Goal: Information Seeking & Learning: Check status

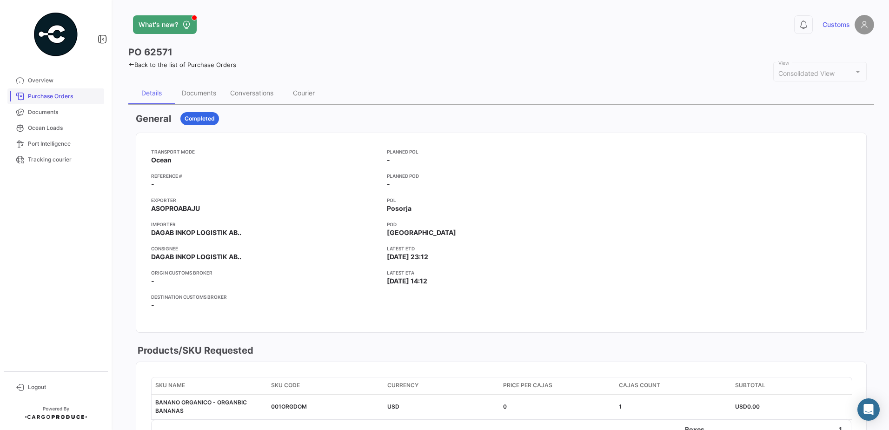
click at [45, 92] on link "Purchase Orders" at bounding box center [55, 96] width 97 height 16
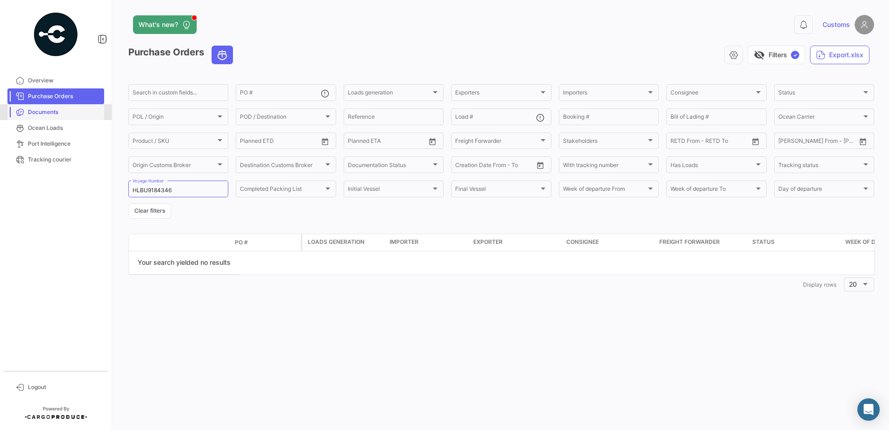
click at [51, 119] on link "Documents" at bounding box center [55, 112] width 97 height 16
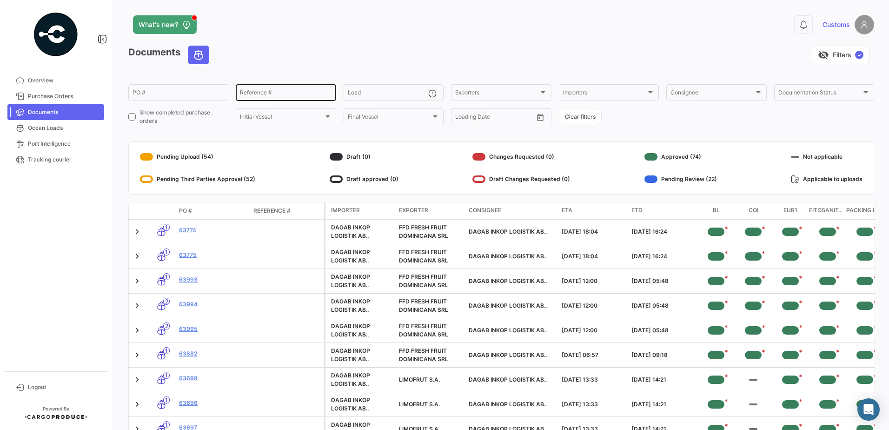
click at [266, 93] on input "Reference #" at bounding box center [286, 94] width 92 height 7
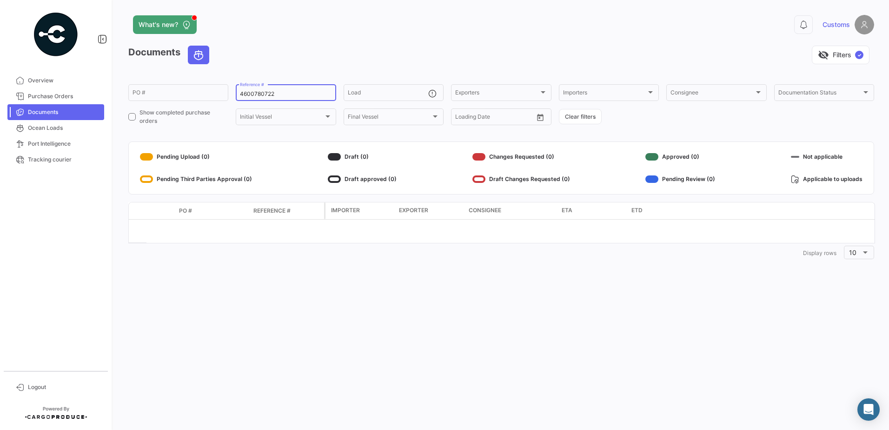
type input "4600780722"
drag, startPoint x: 280, startPoint y: 92, endPoint x: 203, endPoint y: 92, distance: 76.8
click at [0, 0] on div "PO # 4600780722 Reference # Load Exporters Exporters Importers Importers Consig…" at bounding box center [0, 0] width 0 height 0
click at [67, 99] on span "Purchase Orders" at bounding box center [64, 96] width 73 height 8
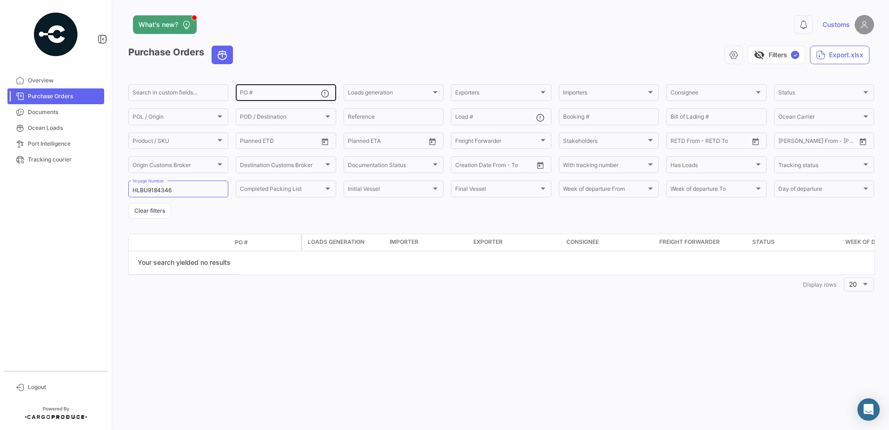
click at [272, 90] on div "PO #" at bounding box center [280, 92] width 80 height 18
paste input "4600780722"
type input "4600780722"
drag, startPoint x: 291, startPoint y: 94, endPoint x: 165, endPoint y: 96, distance: 126.1
click at [0, 0] on div "Search in custom fields... 4600780722 PO # Loads generation Loads generation Ex…" at bounding box center [0, 0] width 0 height 0
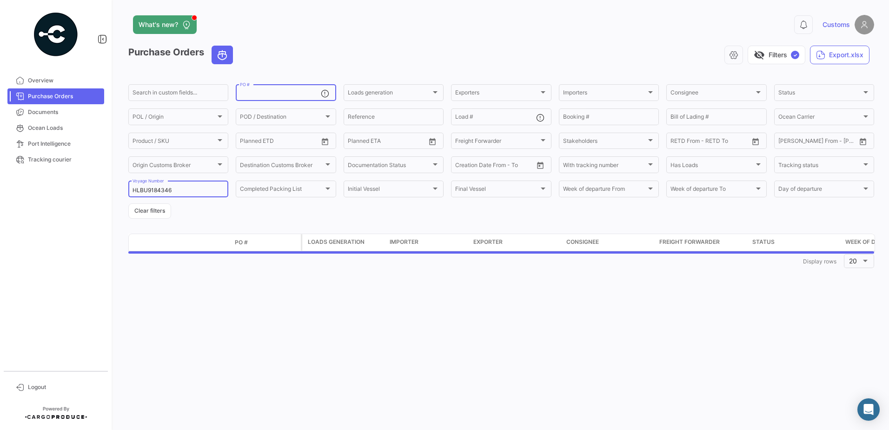
click at [190, 193] on input "HLBU9184346" at bounding box center [179, 190] width 92 height 7
type input "HLBU9390795"
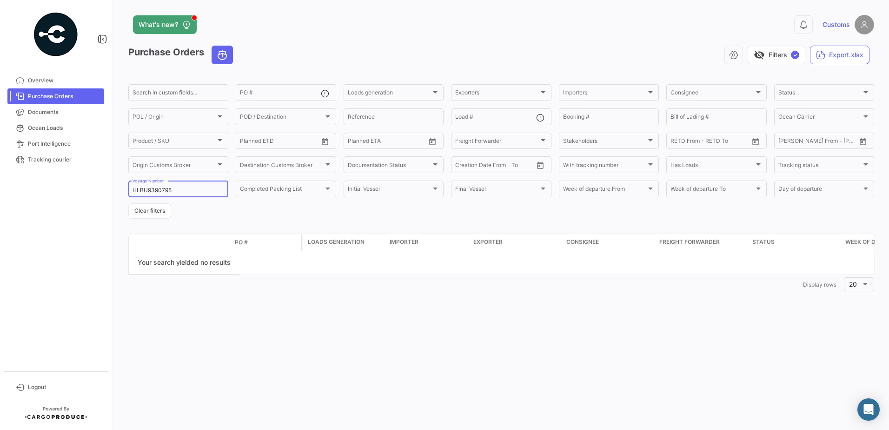
drag, startPoint x: 183, startPoint y: 190, endPoint x: 113, endPoint y: 192, distance: 70.7
click at [113, 192] on mat-sidenav-container "Overview Purchase Orders Documents Ocean Loads Port Intelligence Tracking couri…" at bounding box center [444, 215] width 889 height 430
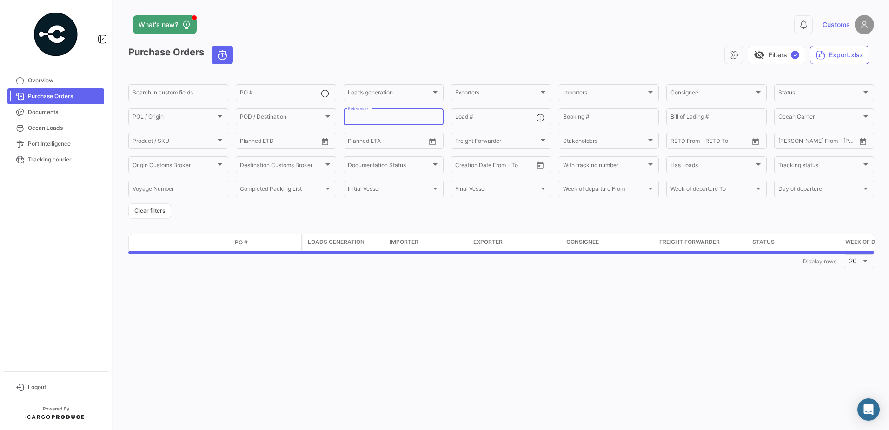
click at [388, 119] on input "Reference" at bounding box center [394, 118] width 92 height 7
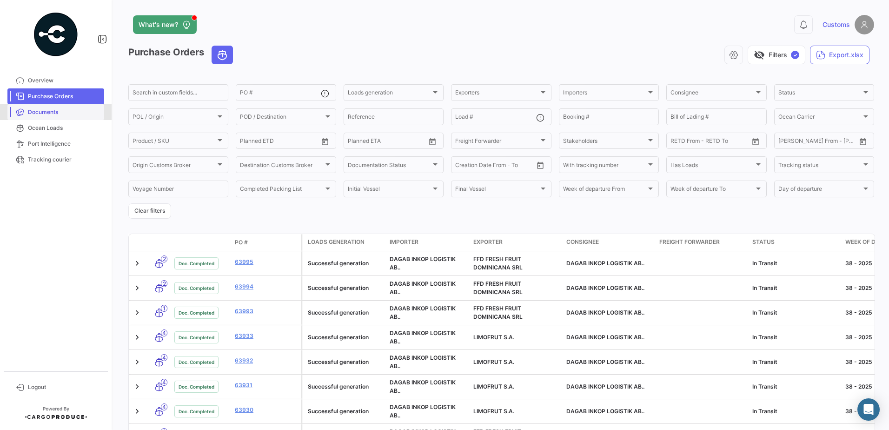
click at [62, 117] on link "Documents" at bounding box center [55, 112] width 97 height 16
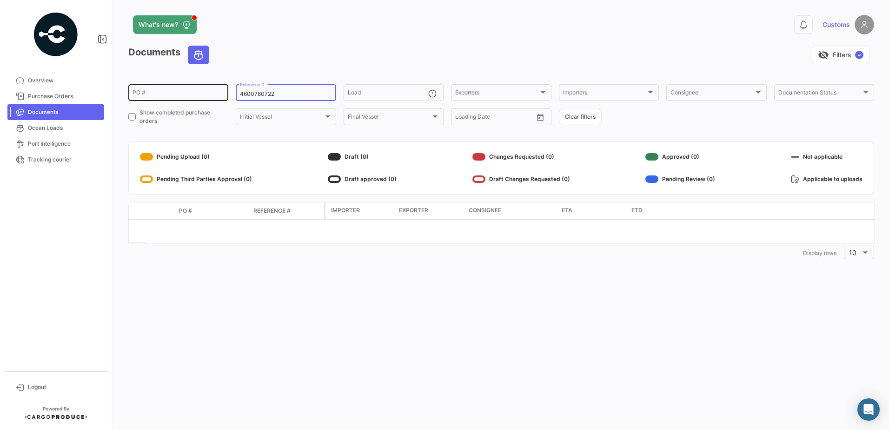
drag, startPoint x: 230, startPoint y: 96, endPoint x: 187, endPoint y: 95, distance: 42.8
click at [0, 0] on div "PO # 4600780722 Reference # Load Exporters Exporters Importers Importers Consig…" at bounding box center [0, 0] width 0 height 0
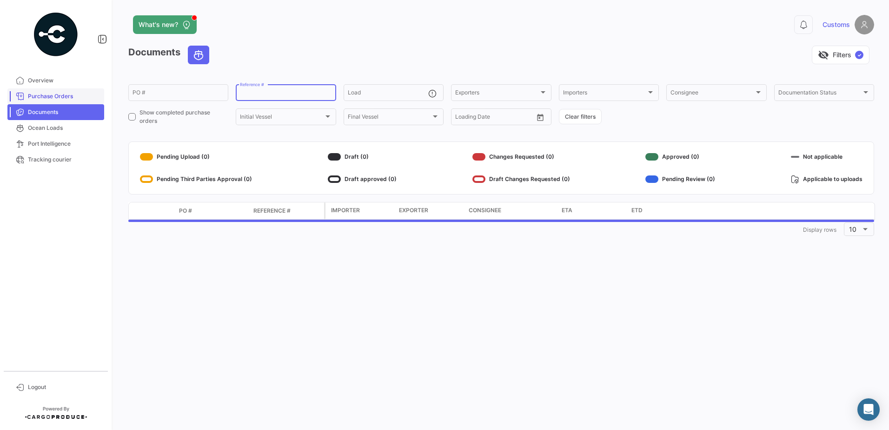
click at [63, 98] on span "Purchase Orders" at bounding box center [64, 96] width 73 height 8
